Goal: Communication & Community: Answer question/provide support

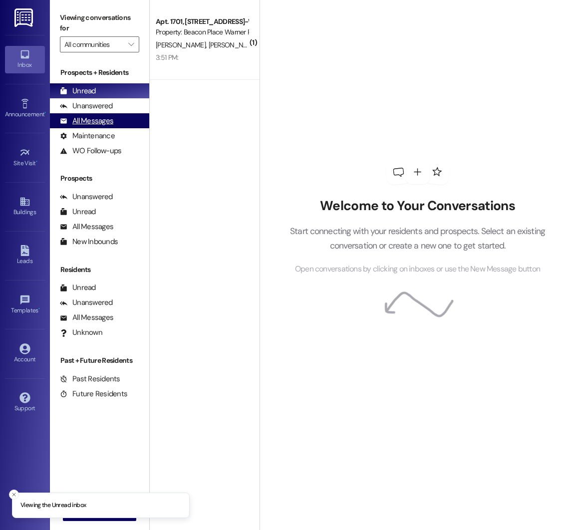
click at [121, 122] on div "All Messages (undefined)" at bounding box center [99, 120] width 99 height 15
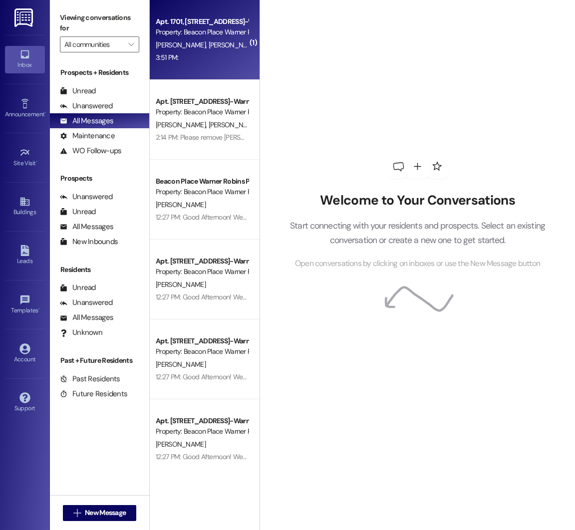
click at [180, 54] on div "3:51 PM: 3:51 PM:" at bounding box center [202, 57] width 94 height 12
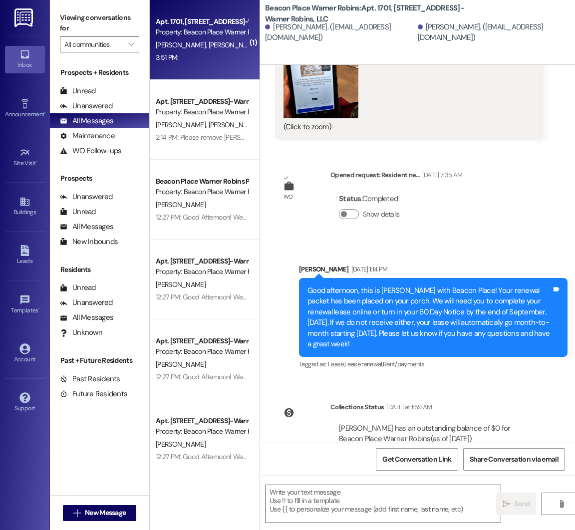
scroll to position [8783, 0]
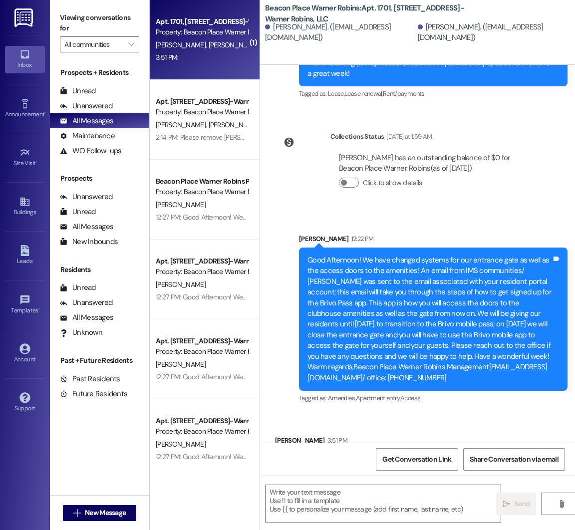
click at [316, 450] on div "Tags and notes" at bounding box center [311, 461] width 72 height 22
drag, startPoint x: 311, startPoint y: 422, endPoint x: 319, endPoint y: 424, distance: 8.1
click at [311, 450] on div "Tags and notes" at bounding box center [311, 461] width 72 height 22
click at [319, 450] on div "Tags and notes" at bounding box center [311, 461] width 72 height 22
click at [333, 457] on icon at bounding box center [336, 460] width 7 height 7
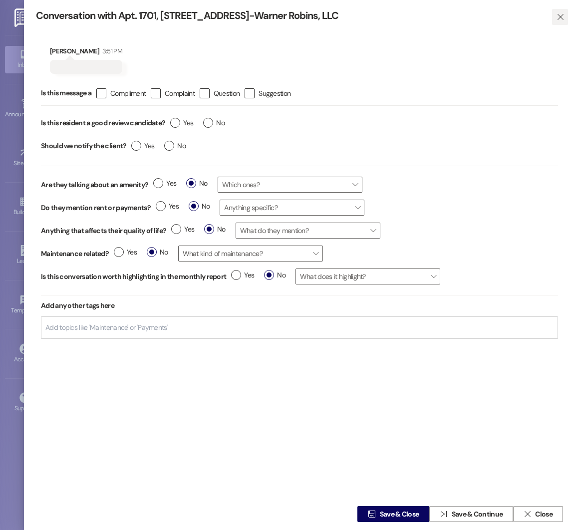
click at [557, 15] on icon "" at bounding box center [560, 17] width 7 height 8
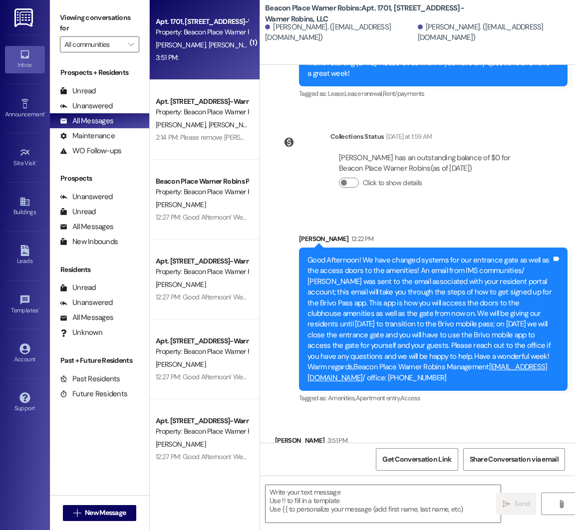
scroll to position [8783, 0]
